Goal: Task Accomplishment & Management: Manage account settings

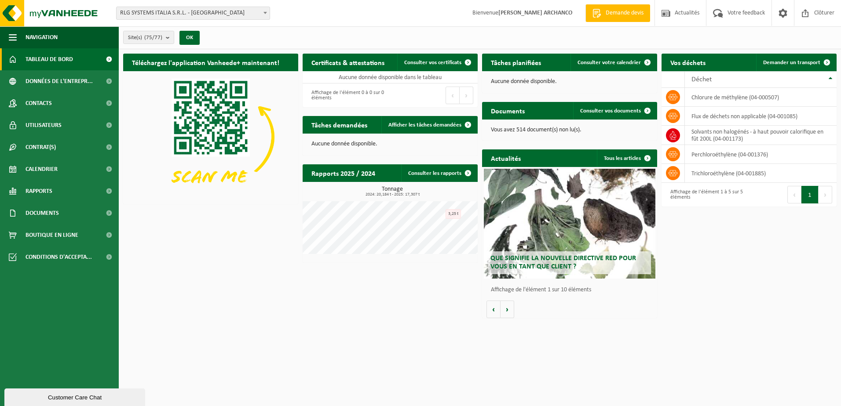
click at [266, 13] on b at bounding box center [265, 13] width 4 height 2
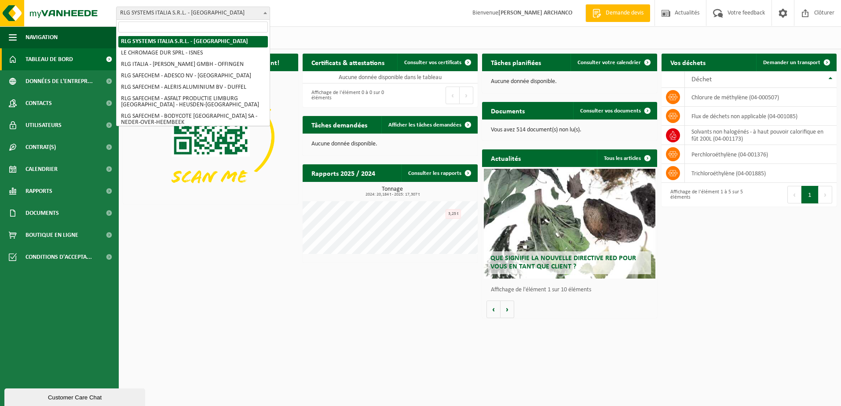
click at [295, 8] on div "Site: RLG SYSTEMS ITALIA S.R.L. - TORINO LE CHROMAGE DUR SPRL - ISNES RLG ITALI…" at bounding box center [420, 13] width 841 height 27
click at [258, 12] on span "RLG SYSTEMS ITALIA S.R.L. - [GEOGRAPHIC_DATA]" at bounding box center [193, 13] width 153 height 12
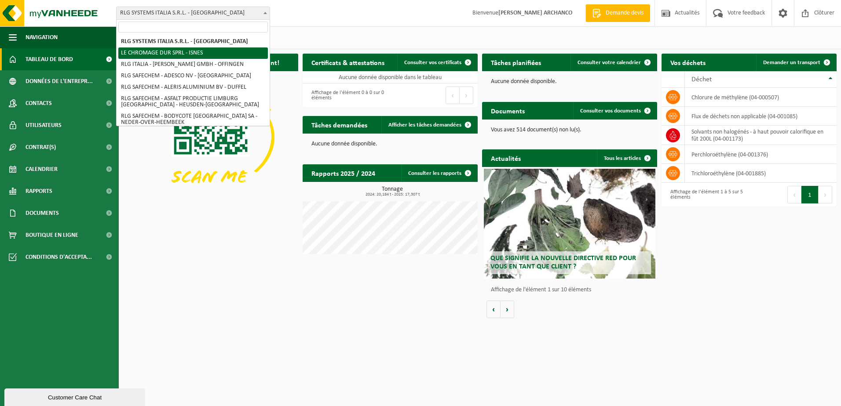
click at [419, 33] on div "Site(s) (75/77) Tout sélectionner Tout désélectionner Sélectionner les actifs R…" at bounding box center [480, 37] width 722 height 23
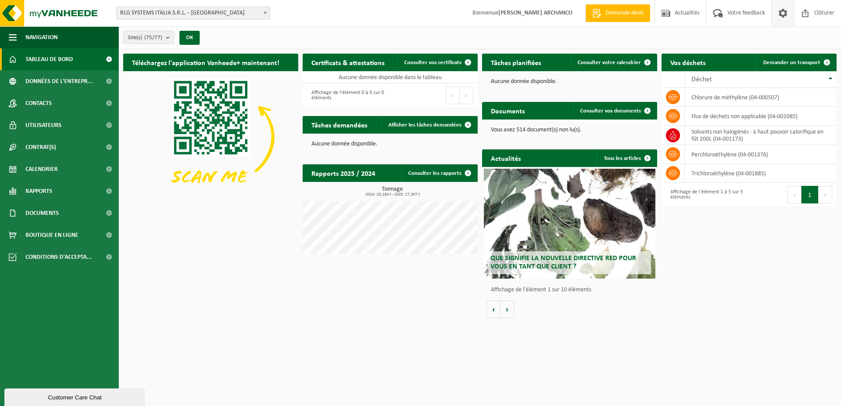
click at [782, 14] on span at bounding box center [782, 13] width 13 height 26
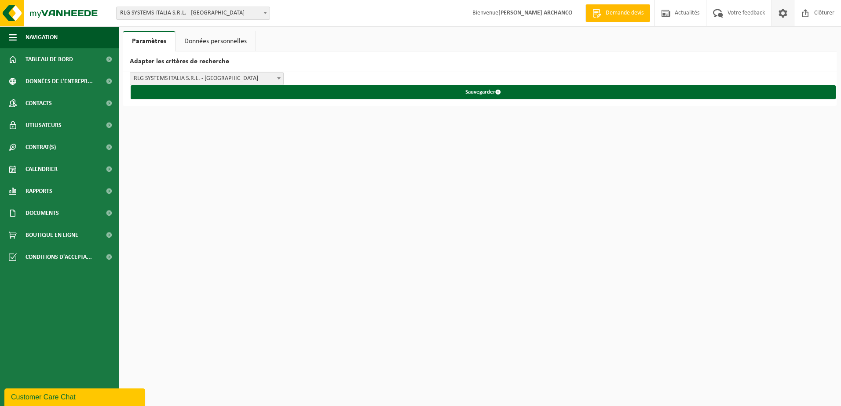
click at [216, 40] on link "Données personnelles" at bounding box center [215, 41] width 80 height 20
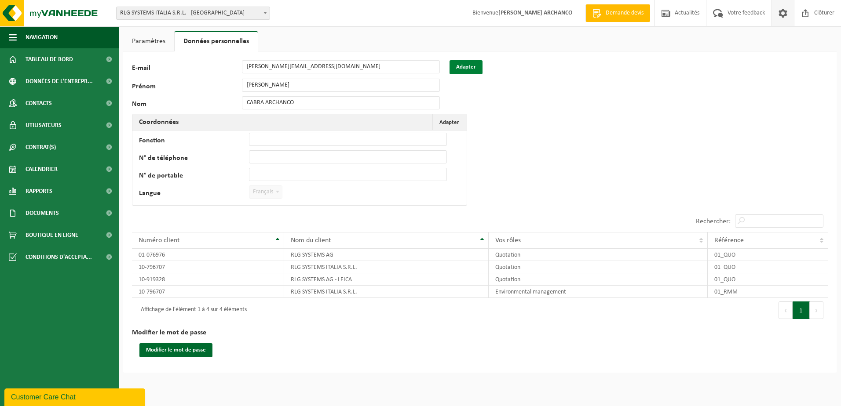
click at [471, 67] on button "Adapter" at bounding box center [465, 67] width 33 height 14
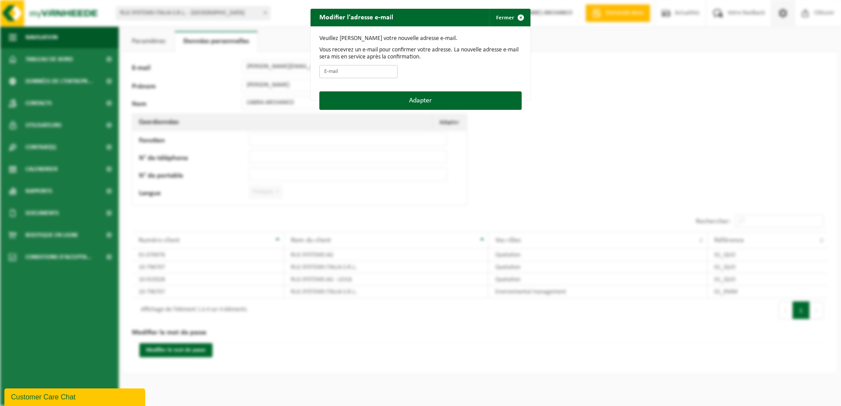
click at [361, 70] on input "E-mail" at bounding box center [358, 71] width 78 height 13
type input "lucas.archanco@rev-log.com"
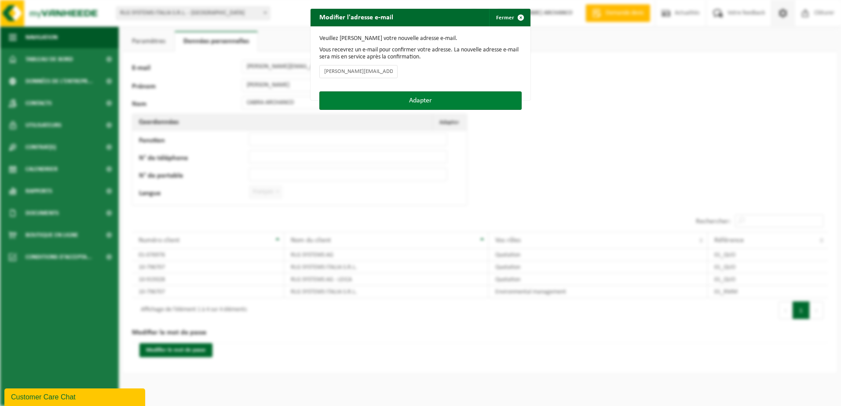
click at [412, 101] on button "Adapter" at bounding box center [420, 100] width 202 height 18
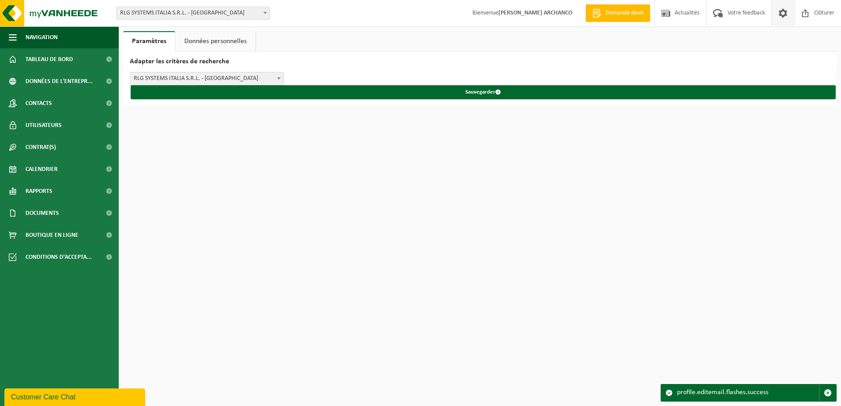
click at [277, 77] on span at bounding box center [278, 78] width 9 height 11
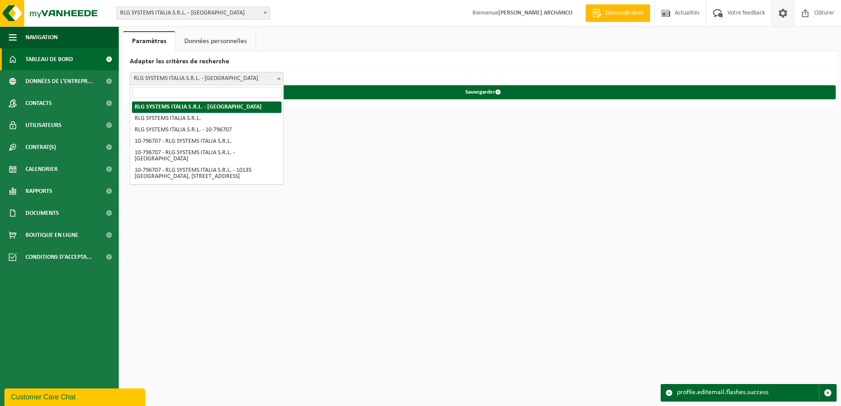
click at [29, 55] on span "Tableau de bord" at bounding box center [49, 59] width 47 height 22
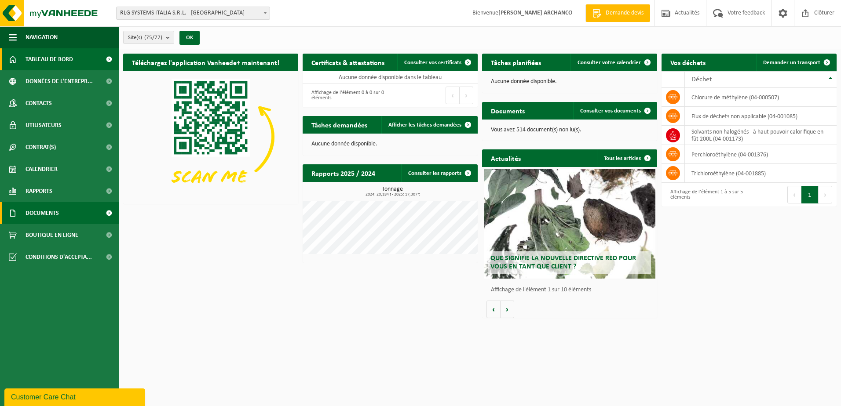
click at [56, 217] on span "Documents" at bounding box center [42, 213] width 33 height 22
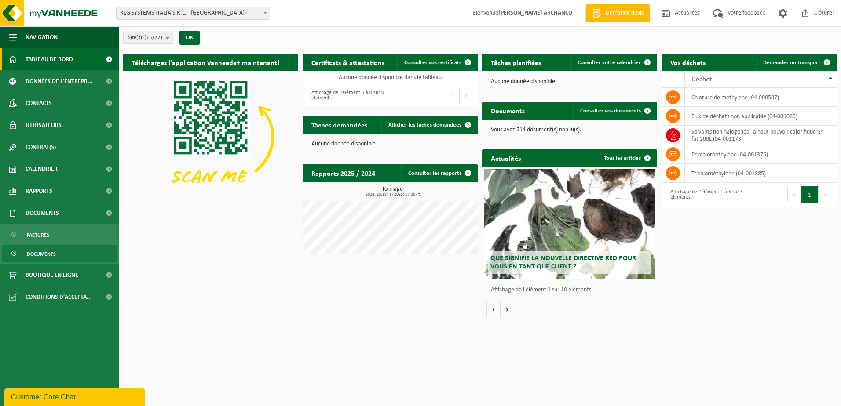
click at [44, 255] on span "Documents" at bounding box center [41, 254] width 29 height 17
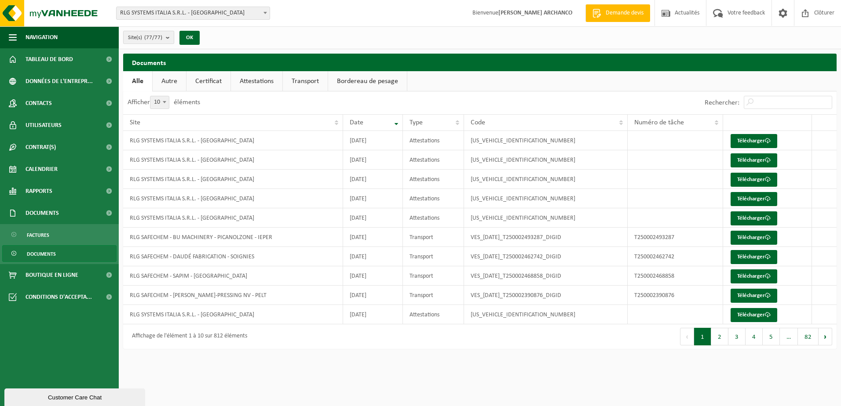
click at [165, 36] on button "Site(s) (77/77)" at bounding box center [148, 37] width 51 height 13
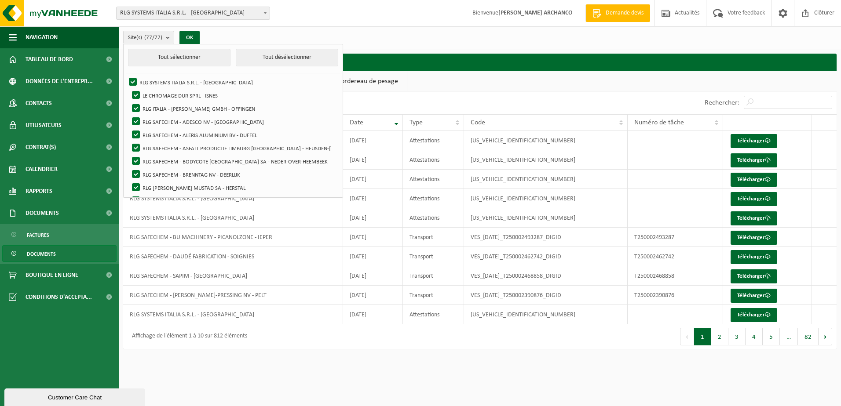
click at [415, 38] on div "Site(s) (77/77) Tout sélectionner Tout désélectionner RLG SYSTEMS ITALIA S.R.L.…" at bounding box center [480, 37] width 722 height 23
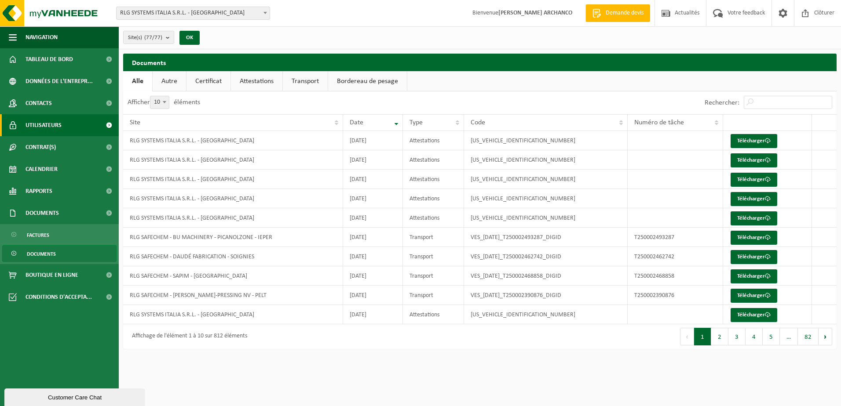
click at [37, 125] on span "Utilisateurs" at bounding box center [44, 125] width 36 height 22
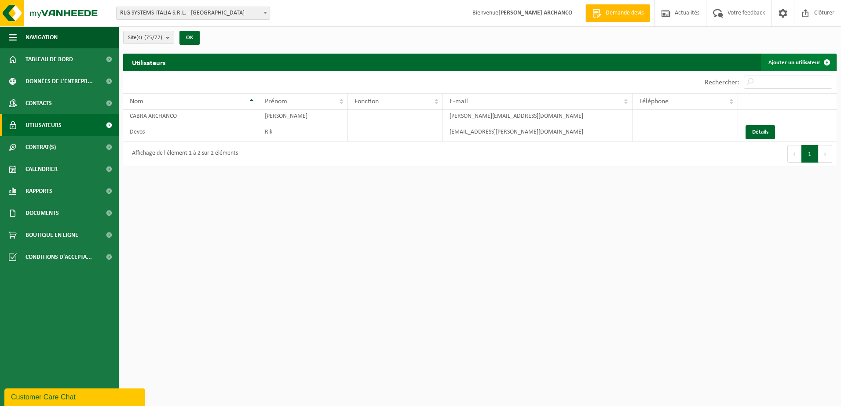
click at [802, 65] on link "Ajouter un utilisateur" at bounding box center [798, 63] width 74 height 18
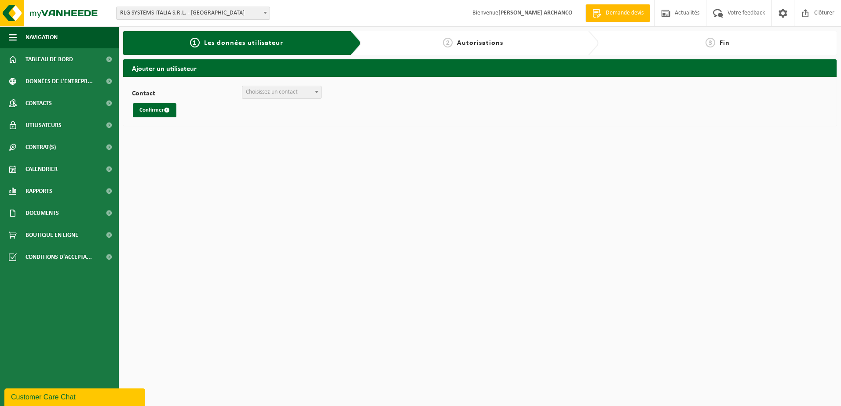
click at [303, 92] on span "Choisissez un contact" at bounding box center [281, 92] width 79 height 12
select select "0"
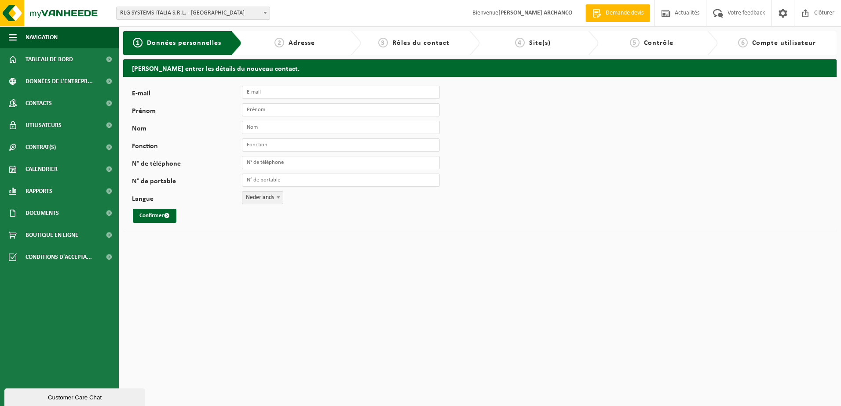
click at [268, 206] on div "E-mail Prénom Nom Fonction N° de téléphone N° de portable Langue Nederlands Fra…" at bounding box center [275, 154] width 286 height 137
click at [270, 197] on span "Nederlands" at bounding box center [262, 198] width 40 height 12
click at [299, 197] on div "E-mail Prénom Nom Fonction N° de téléphone N° de portable Langue Nederlands Fra…" at bounding box center [275, 154] width 286 height 137
click at [226, 12] on span "RLG SYSTEMS ITALIA S.R.L. - [GEOGRAPHIC_DATA]" at bounding box center [193, 13] width 153 height 12
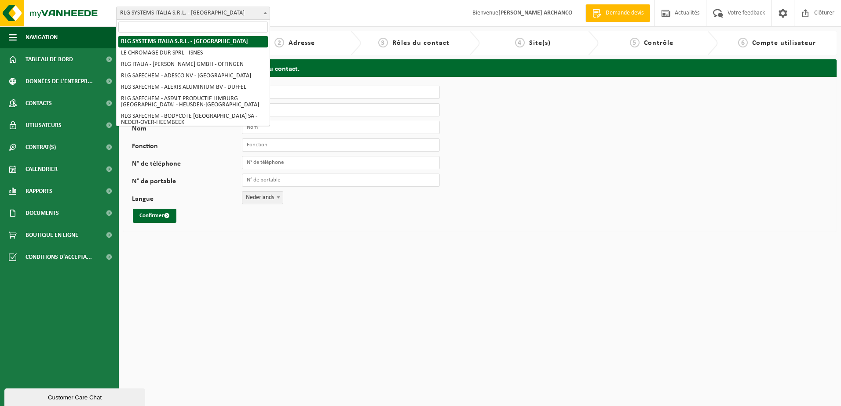
click at [318, 12] on div "Site: RLG SYSTEMS ITALIA S.R.L. - [GEOGRAPHIC_DATA] LE CHROMAGE DUR SPRL - ISNE…" at bounding box center [420, 13] width 841 height 27
